Goal: Task Accomplishment & Management: Complete application form

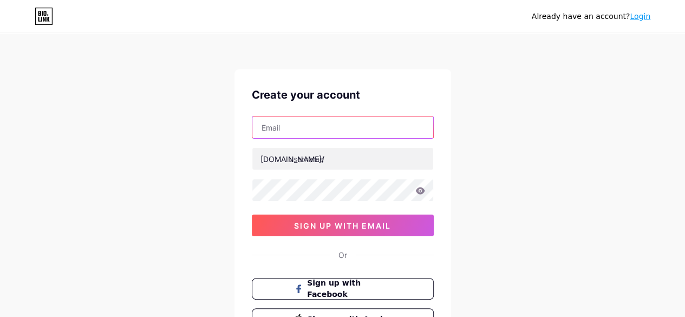
click at [296, 117] on input "text" at bounding box center [342, 127] width 181 height 22
type input "[EMAIL_ADDRESS][DOMAIN_NAME]"
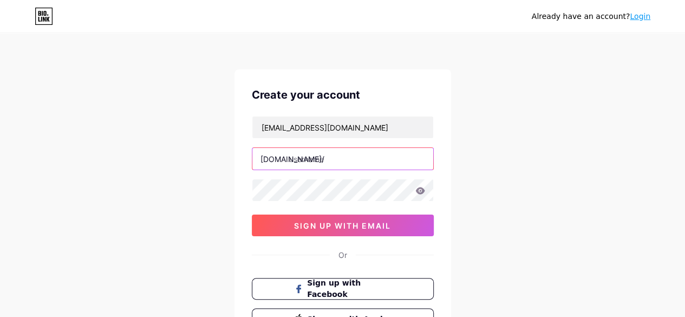
click at [331, 163] on input "text" at bounding box center [342, 159] width 181 height 22
type input "havenandhem"
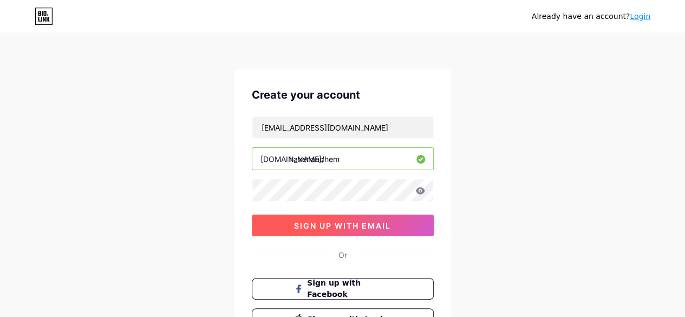
click at [358, 229] on button "sign up with email" at bounding box center [343, 225] width 182 height 22
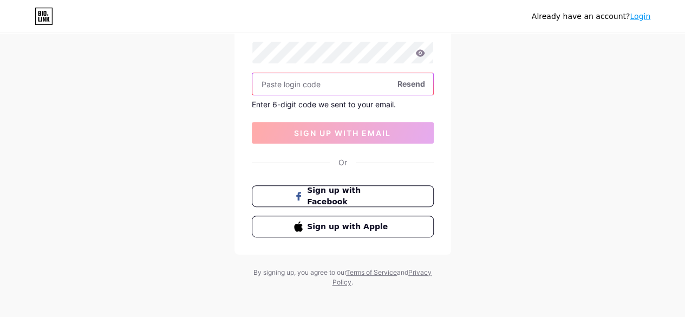
scroll to position [141, 0]
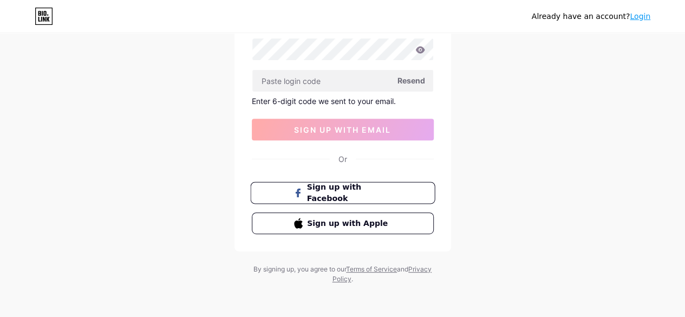
click at [296, 190] on icon at bounding box center [297, 192] width 5 height 9
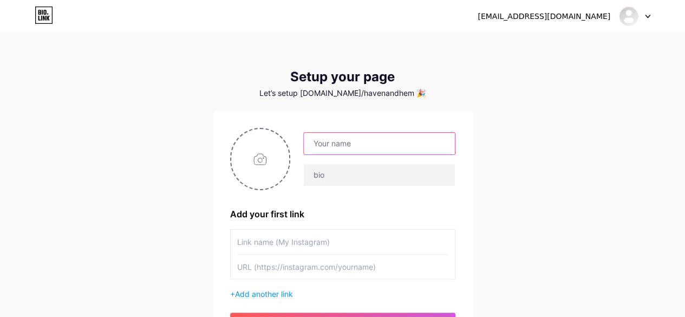
click at [354, 147] on input "text" at bounding box center [379, 144] width 151 height 22
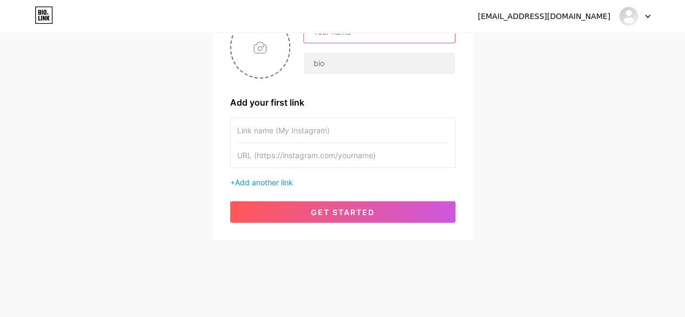
scroll to position [105, 0]
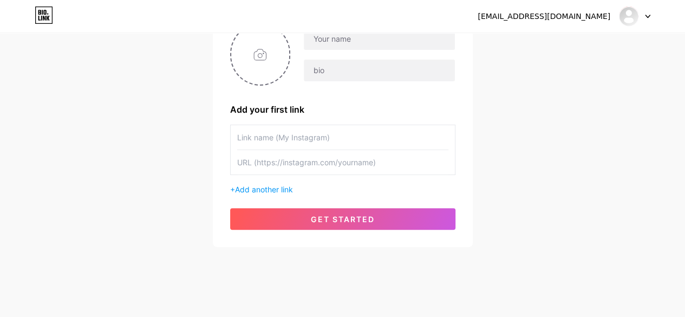
click at [349, 140] on input "text" at bounding box center [342, 137] width 211 height 24
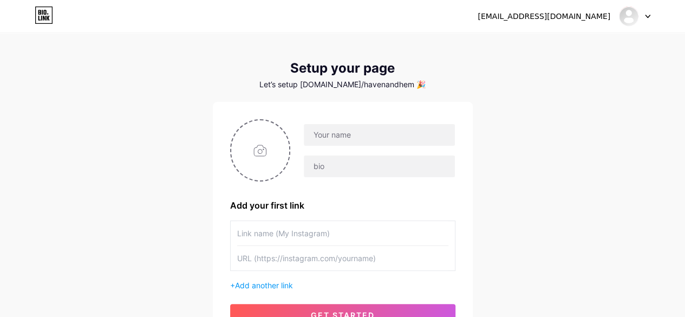
scroll to position [0, 0]
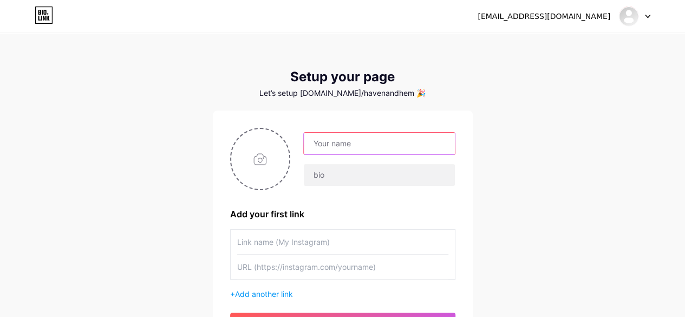
click at [342, 151] on input "text" at bounding box center [379, 144] width 151 height 22
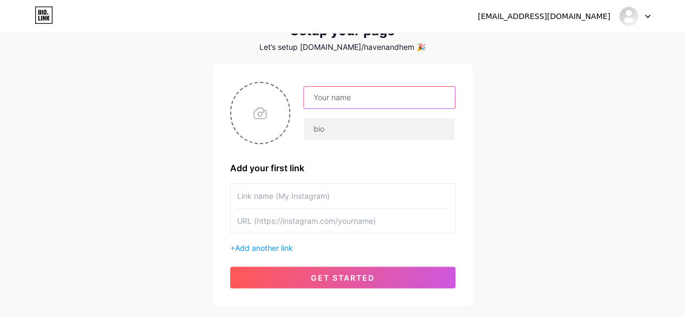
scroll to position [50, 0]
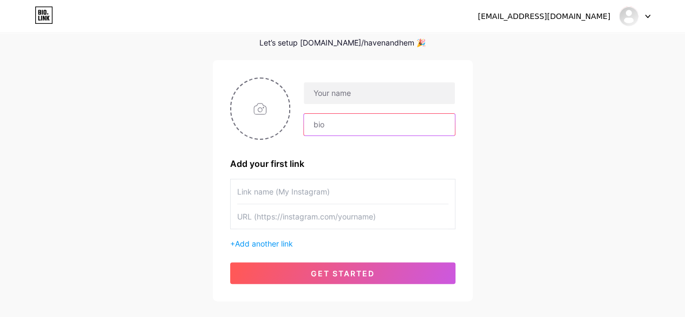
click at [342, 129] on input "text" at bounding box center [379, 125] width 151 height 22
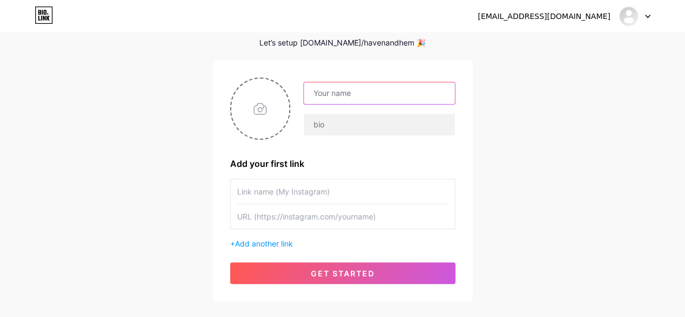
click at [327, 96] on input "text" at bounding box center [379, 93] width 151 height 22
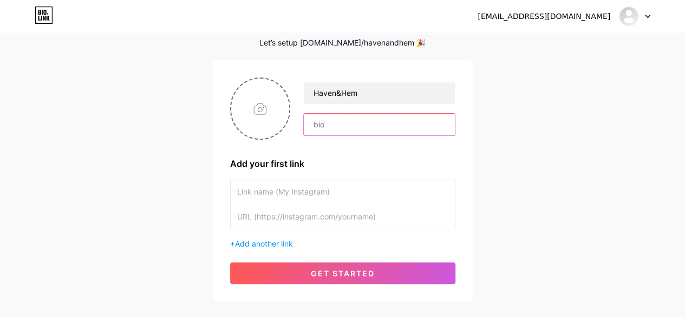
click at [362, 116] on input "text" at bounding box center [379, 125] width 151 height 22
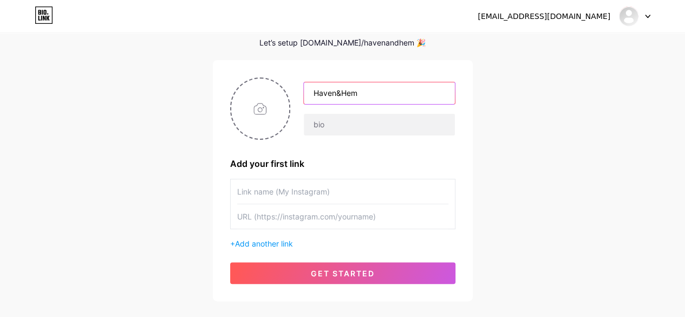
click at [342, 95] on input "Haven&Hem" at bounding box center [379, 93] width 151 height 22
click at [334, 95] on input "Haven& Hem" at bounding box center [379, 93] width 151 height 22
type input "Haven & Hem"
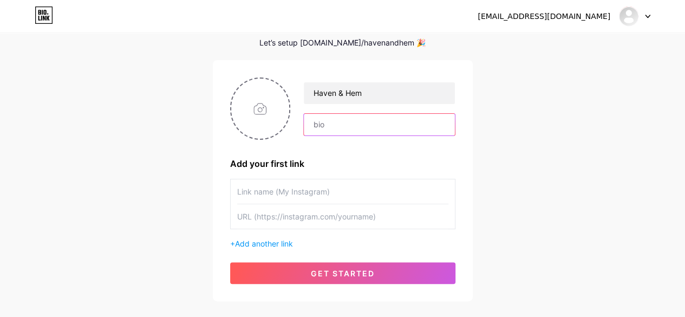
click at [343, 128] on input "text" at bounding box center [379, 125] width 151 height 22
click at [345, 128] on input "text" at bounding box center [379, 125] width 151 height 22
